Goal: Information Seeking & Learning: Learn about a topic

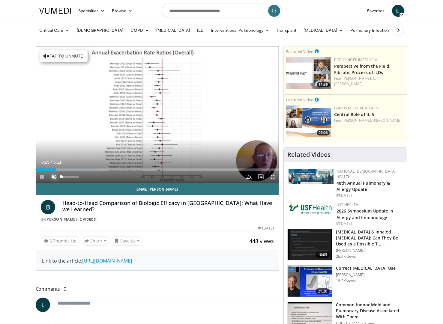
click at [56, 179] on span "Video Player" at bounding box center [54, 177] width 12 height 12
drag, startPoint x: 55, startPoint y: 171, endPoint x: 10, endPoint y: 140, distance: 53.9
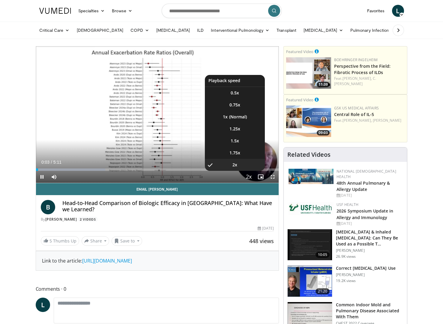
click at [250, 179] on span "Video Player" at bounding box center [248, 177] width 8 height 12
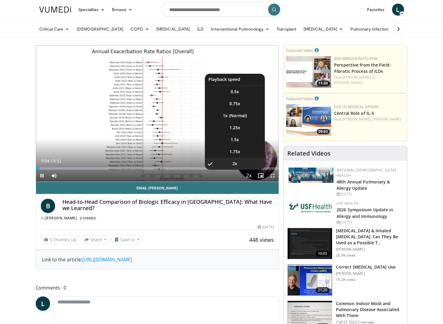
click at [250, 179] on video-js "**********" at bounding box center [157, 113] width 243 height 137
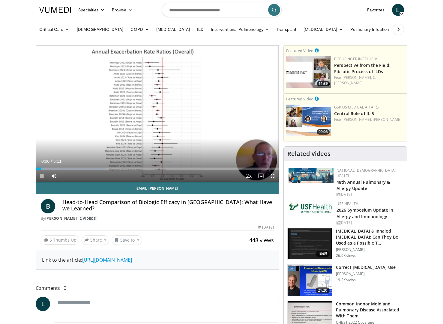
scroll to position [0, 0]
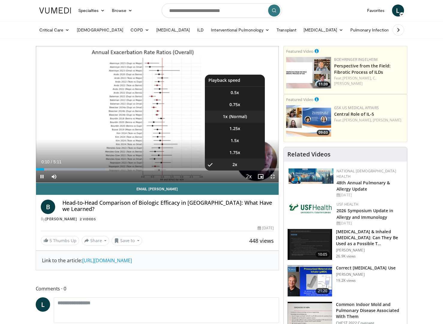
click at [246, 116] on li "1x" at bounding box center [235, 117] width 60 height 12
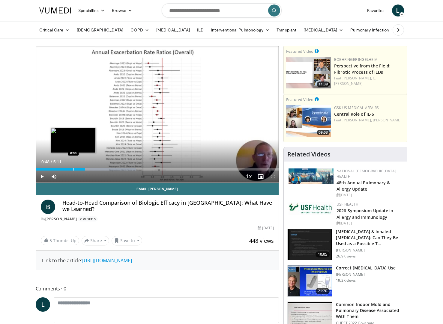
click at [73, 168] on div "Progress Bar" at bounding box center [73, 169] width 1 height 2
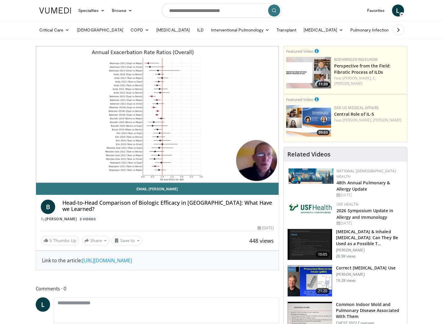
scroll to position [0, 0]
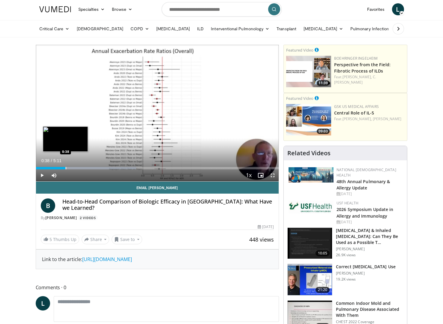
click at [66, 169] on div "Progress Bar" at bounding box center [66, 168] width 1 height 2
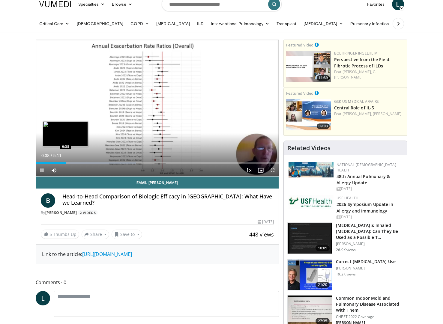
scroll to position [7, 0]
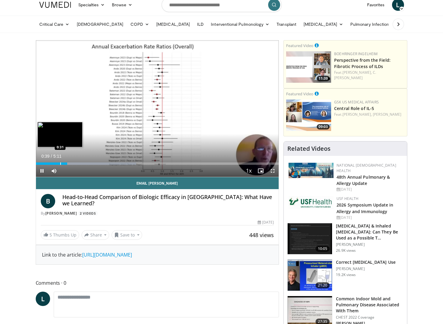
click at [60, 164] on div "Progress Bar" at bounding box center [60, 163] width 1 height 2
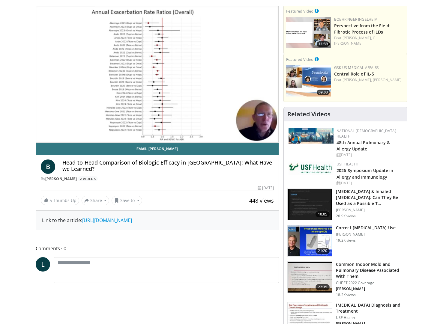
scroll to position [45, 0]
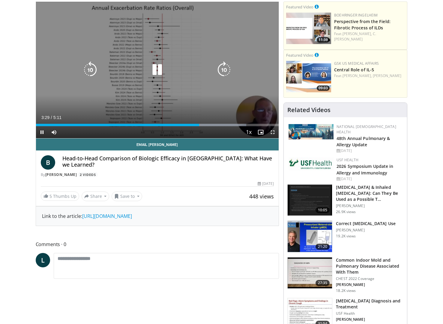
click at [261, 38] on div "10 seconds Tap to unmute" at bounding box center [157, 70] width 243 height 136
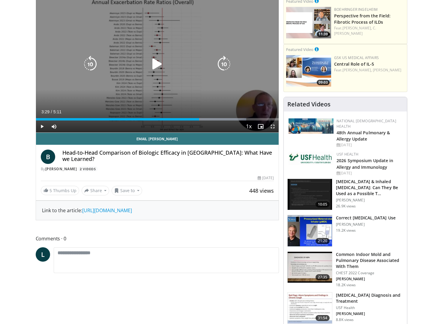
scroll to position [52, 0]
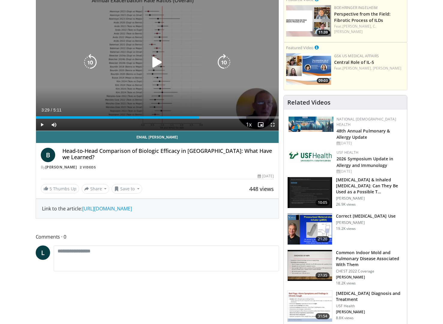
click at [121, 64] on div "Video Player" at bounding box center [157, 62] width 146 height 12
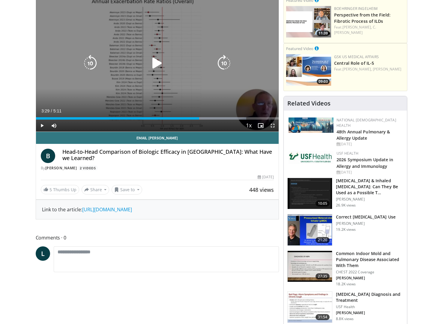
click at [156, 66] on icon "Video Player" at bounding box center [157, 63] width 17 height 17
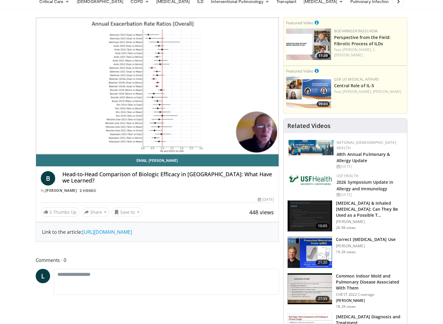
scroll to position [0, 0]
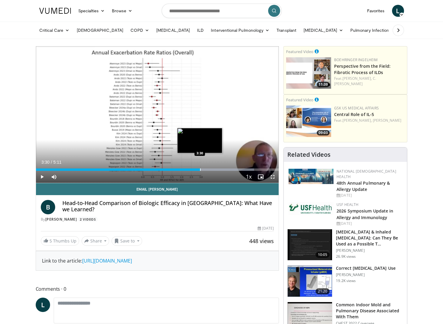
click at [200, 169] on div "Progress Bar" at bounding box center [200, 169] width 1 height 2
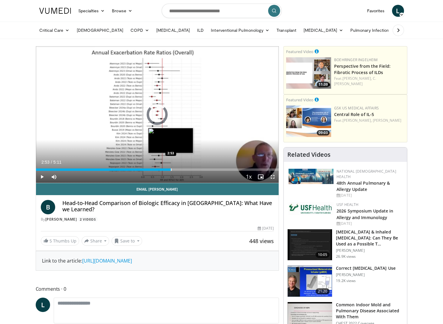
click at [171, 168] on div "Loaded : 0.00% 3:33 2:53" at bounding box center [157, 168] width 243 height 6
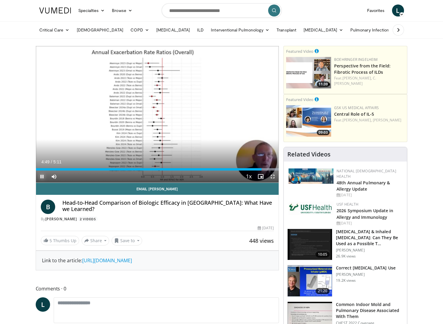
click at [43, 179] on span "Video Player" at bounding box center [42, 177] width 12 height 12
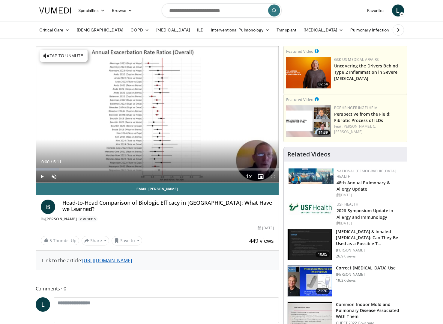
click at [132, 257] on link "[URL][DOMAIN_NAME]" at bounding box center [107, 260] width 50 height 7
